Goal: Information Seeking & Learning: Learn about a topic

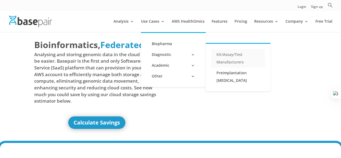
click at [226, 57] on link "Kit/Assay/Test Manufacturers" at bounding box center [238, 58] width 54 height 18
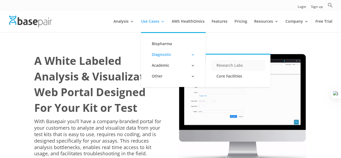
click at [222, 67] on link "Research Labs" at bounding box center [238, 65] width 54 height 11
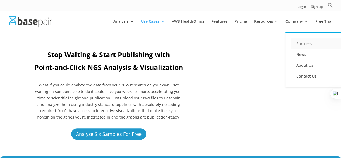
click at [303, 44] on link "Partners" at bounding box center [318, 43] width 54 height 11
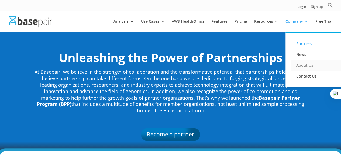
click at [300, 64] on link "About Us" at bounding box center [318, 65] width 54 height 11
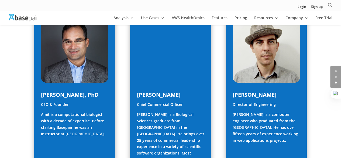
scroll to position [287, 0]
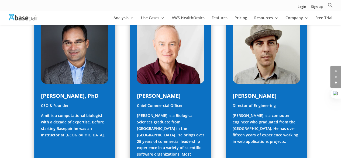
drag, startPoint x: 342, startPoint y: 19, endPoint x: 337, endPoint y: 60, distance: 41.4
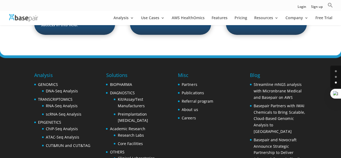
scroll to position [870, 0]
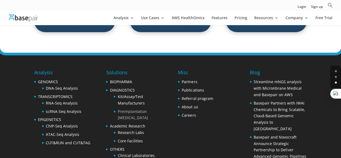
click at [130, 109] on link "Preimplantation [MEDICAL_DATA]" at bounding box center [132, 115] width 30 height 12
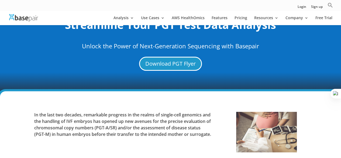
scroll to position [31, 0]
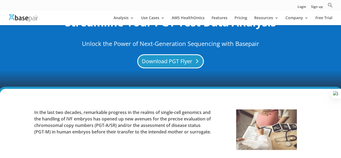
click at [157, 60] on link "Download PGT Flyer" at bounding box center [170, 61] width 67 height 14
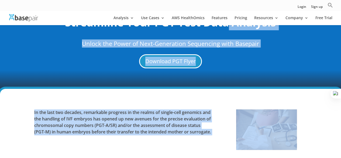
drag, startPoint x: 334, startPoint y: 111, endPoint x: 229, endPoint y: -13, distance: 163.0
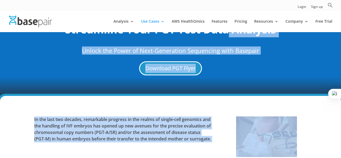
scroll to position [0, 0]
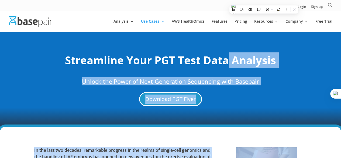
click at [254, 97] on div "Download PGT Flyer" at bounding box center [170, 99] width 273 height 14
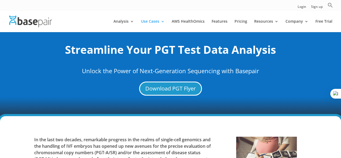
scroll to position [6, 0]
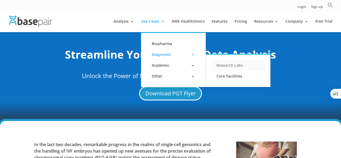
click at [224, 64] on link "Research Labs" at bounding box center [238, 65] width 54 height 11
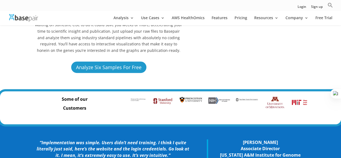
scroll to position [29, 0]
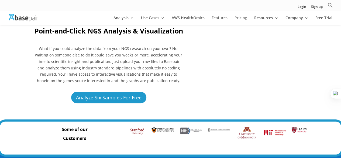
click at [246, 19] on link "Pricing" at bounding box center [240, 20] width 13 height 9
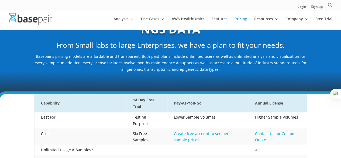
scroll to position [67, 0]
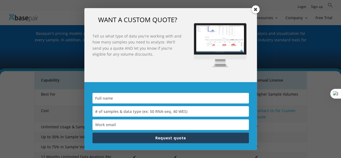
click at [254, 9] on span at bounding box center [255, 9] width 8 height 8
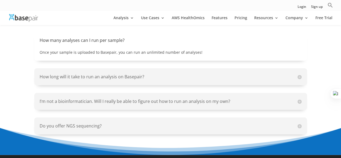
scroll to position [0, 0]
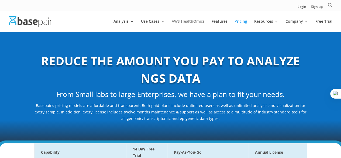
click at [182, 22] on link "AWS HealthOmics" at bounding box center [188, 25] width 33 height 13
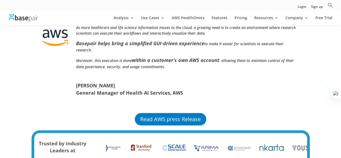
scroll to position [413, 0]
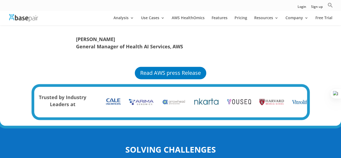
drag, startPoint x: 343, startPoint y: 37, endPoint x: 344, endPoint y: -6, distance: 43.4
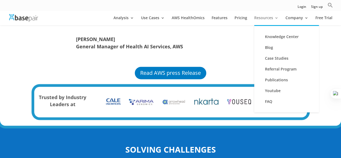
click at [276, 19] on link "Resources" at bounding box center [266, 20] width 24 height 9
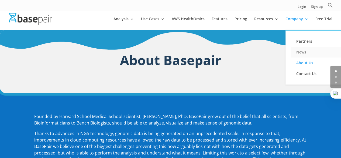
click at [299, 52] on link "News" at bounding box center [318, 52] width 54 height 11
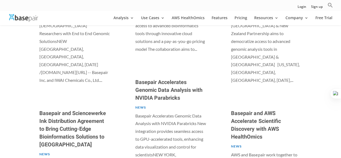
scroll to position [367, 0]
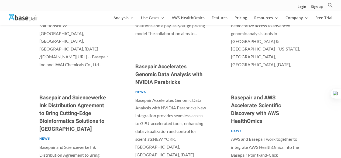
drag, startPoint x: 342, startPoint y: 22, endPoint x: 330, endPoint y: -23, distance: 46.8
click at [330, 0] on html "Login Sign up Search for: Search Button Analysis Genomics DNA-Seq Analysis Tran…" at bounding box center [170, 13] width 341 height 760
